Goal: Find specific page/section: Find specific page/section

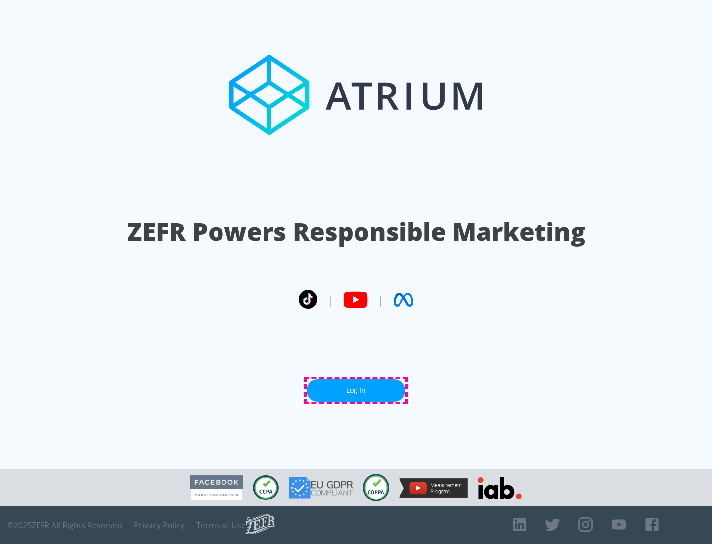
click at [356, 390] on link "Log In" at bounding box center [356, 390] width 99 height 22
